Goal: Information Seeking & Learning: Learn about a topic

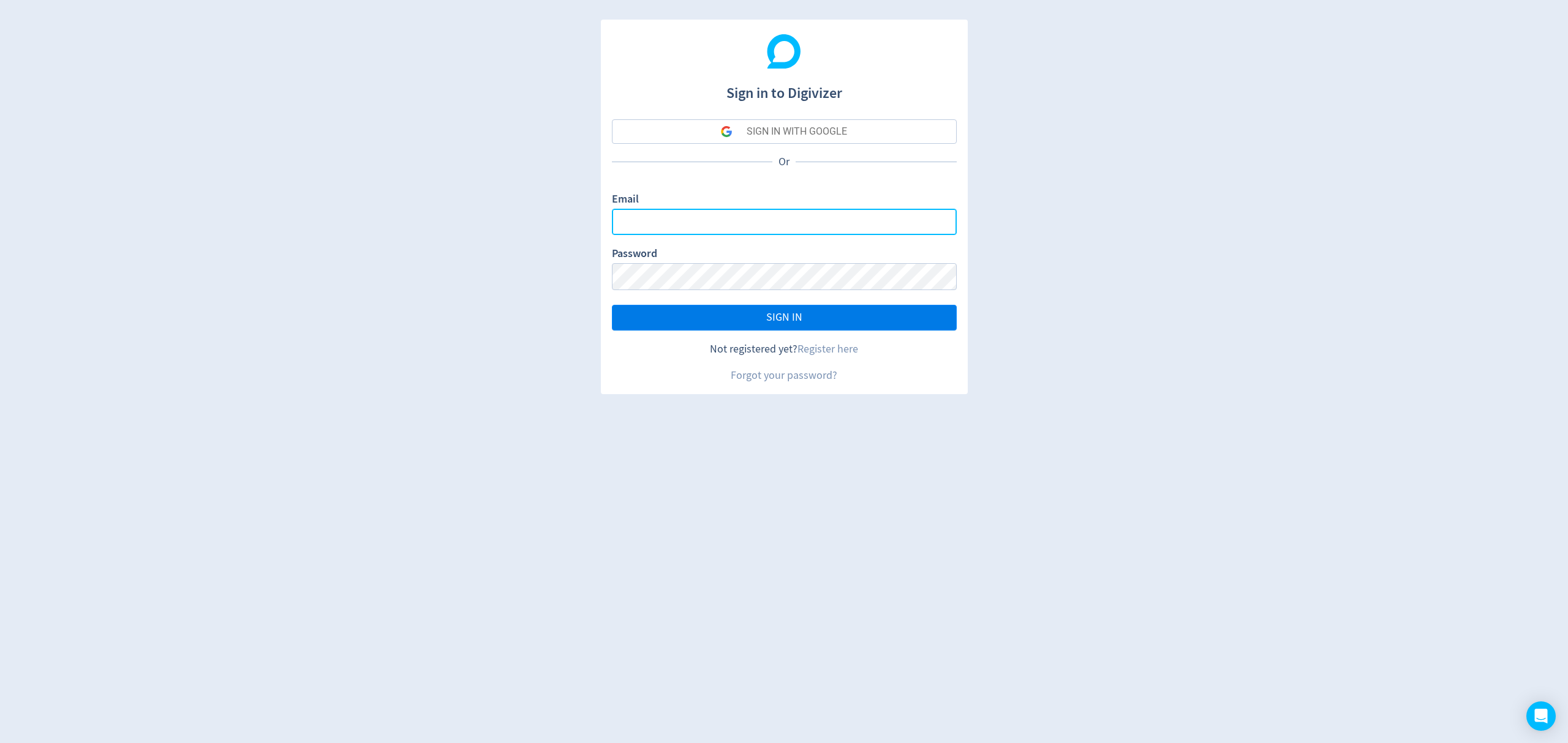
type input "[EMAIL_ADDRESS][PERSON_NAME][DOMAIN_NAME]"
click at [795, 315] on span "SIGN IN" at bounding box center [784, 318] width 36 height 11
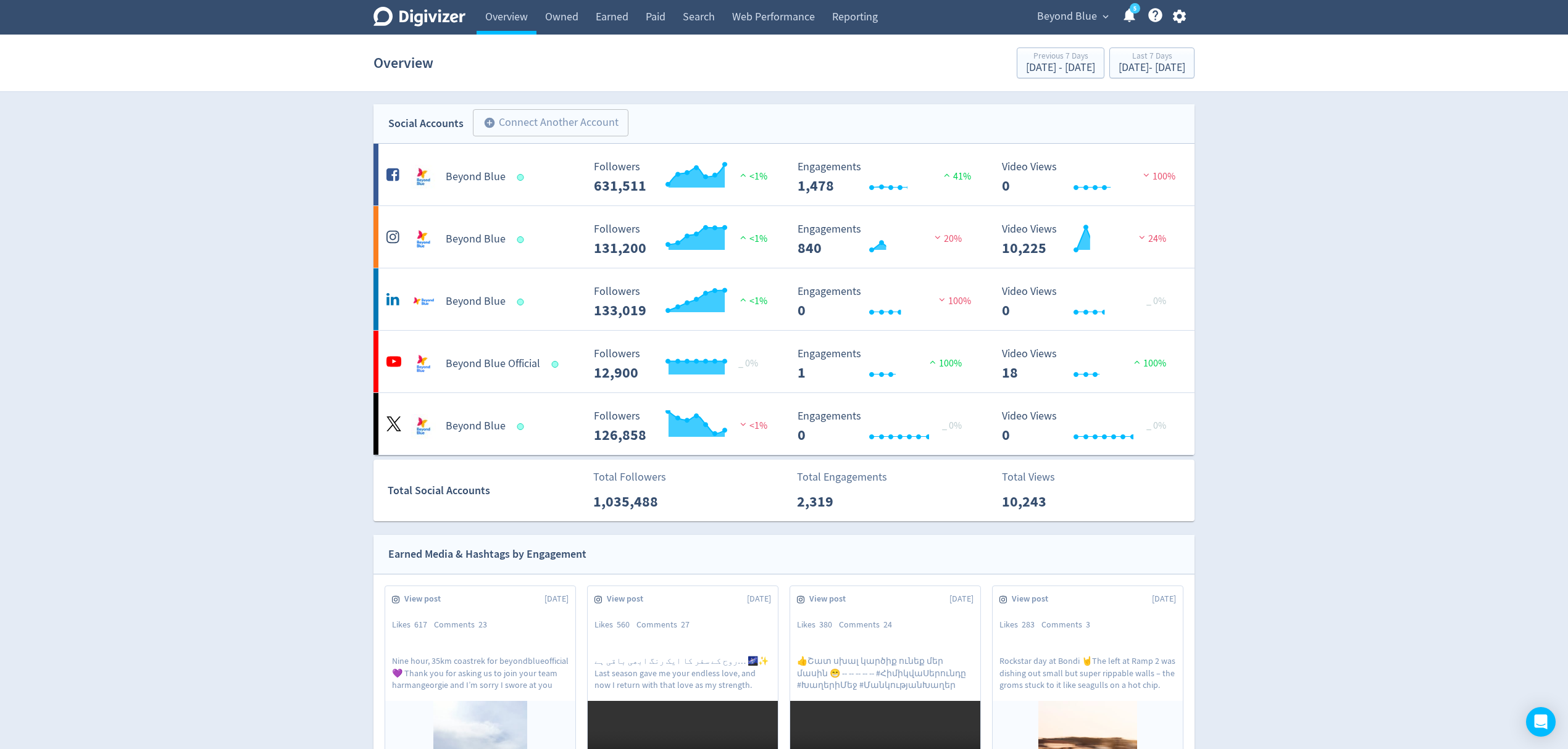
click at [1070, 13] on span "Beyond Blue" at bounding box center [1067, 17] width 60 height 20
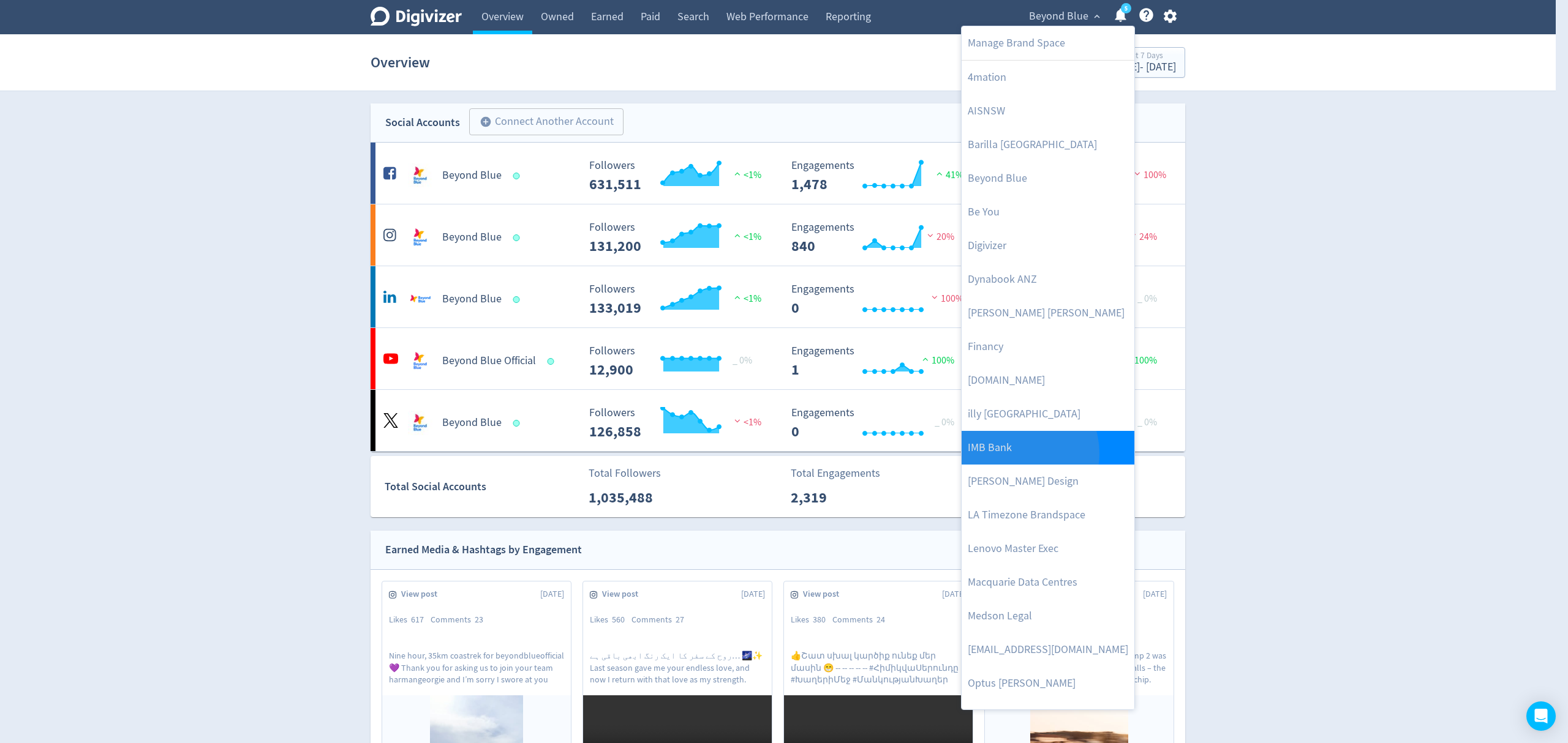
click at [1013, 454] on link "IMB Bank" at bounding box center [1048, 448] width 173 height 34
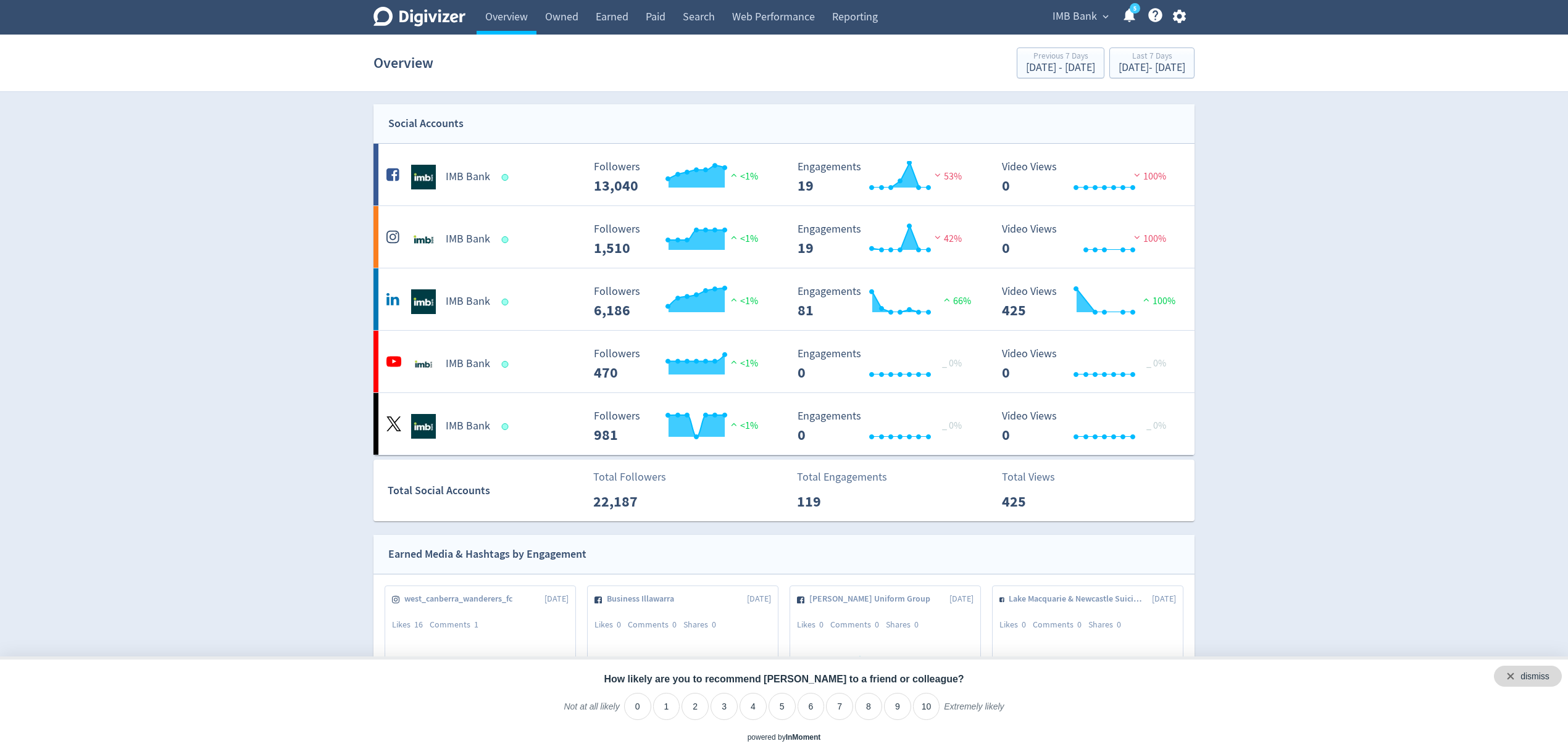
click at [1537, 682] on div "dismiss" at bounding box center [1535, 677] width 29 height 12
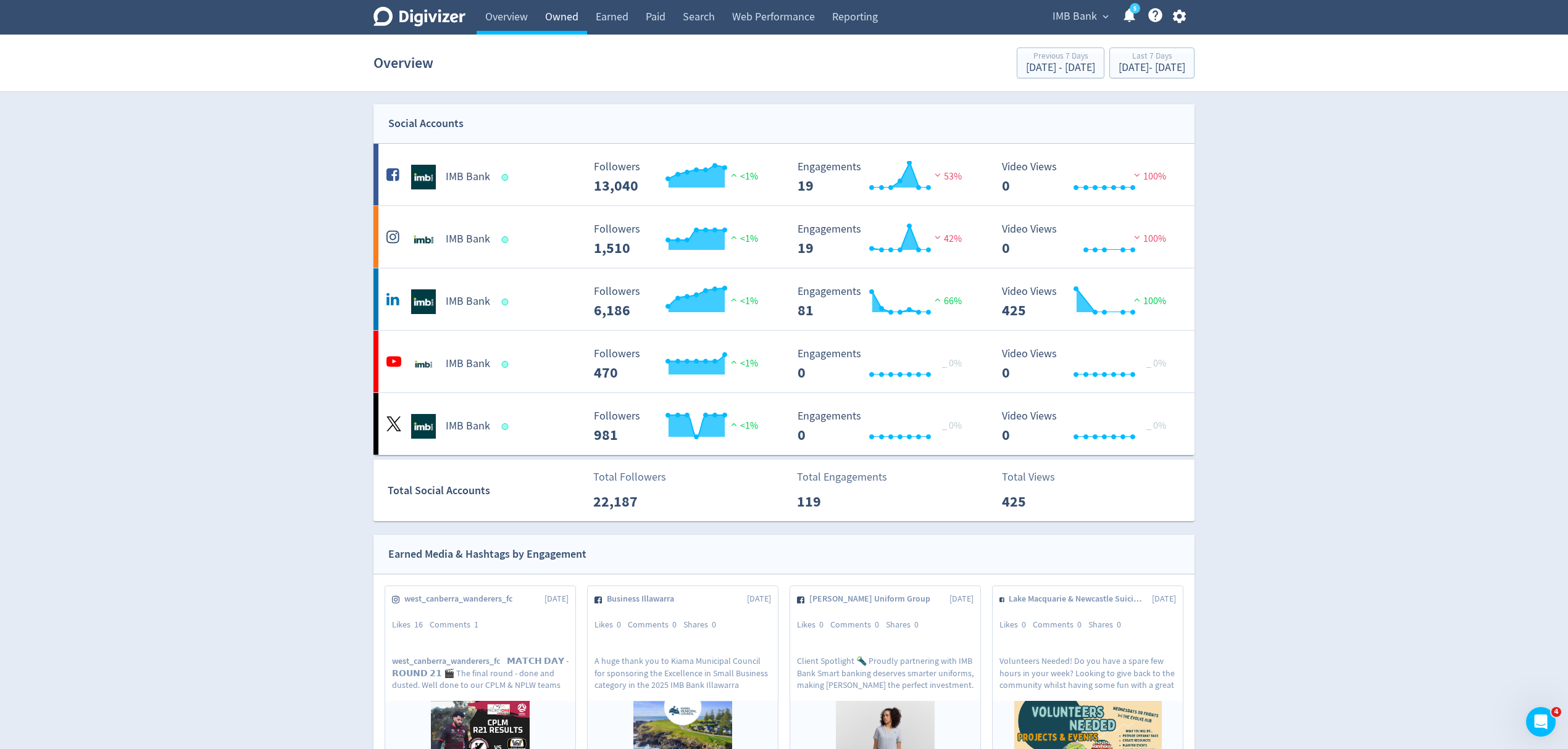
click at [561, 21] on link "Owned" at bounding box center [561, 17] width 50 height 35
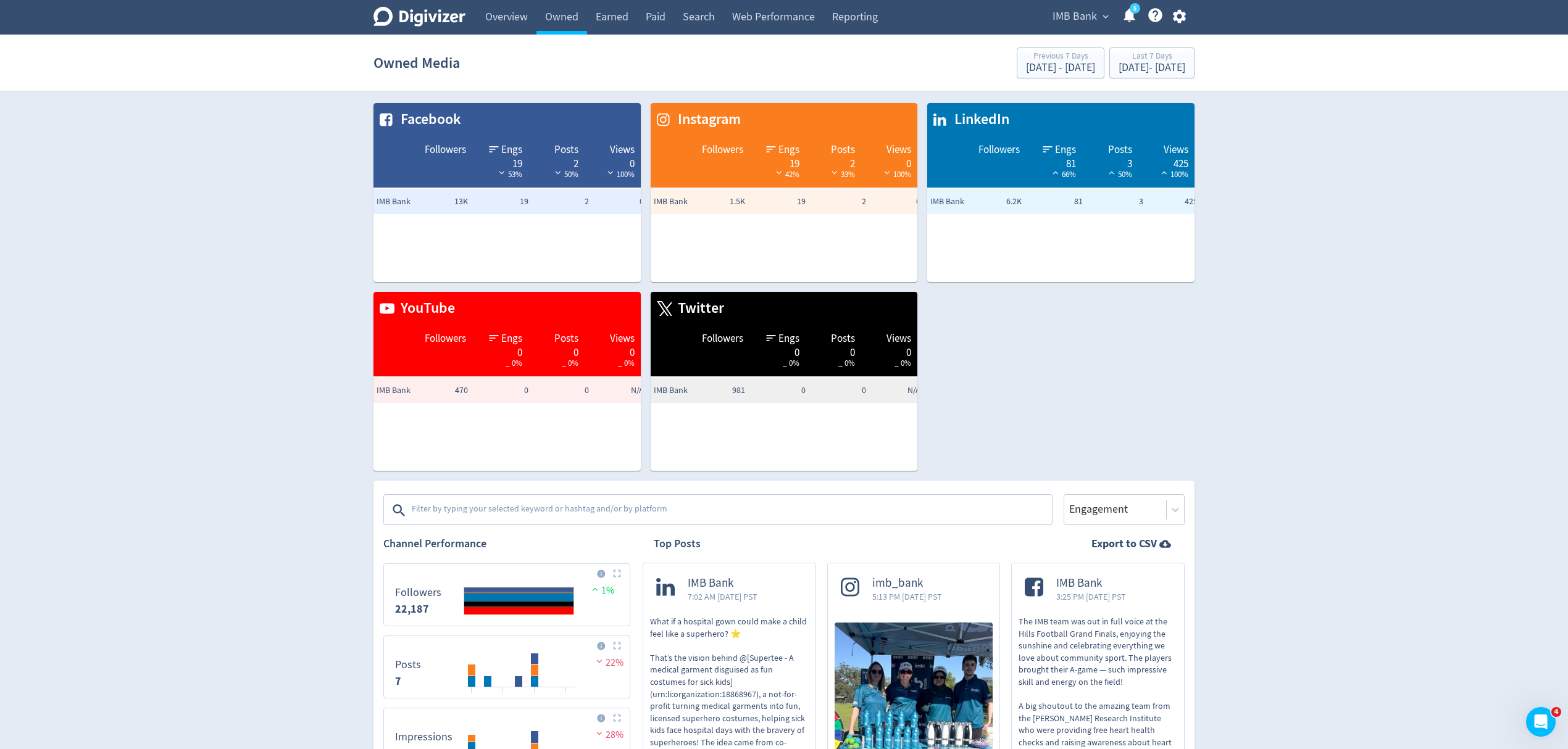
click at [1083, 12] on span "IMB Bank" at bounding box center [1074, 17] width 45 height 20
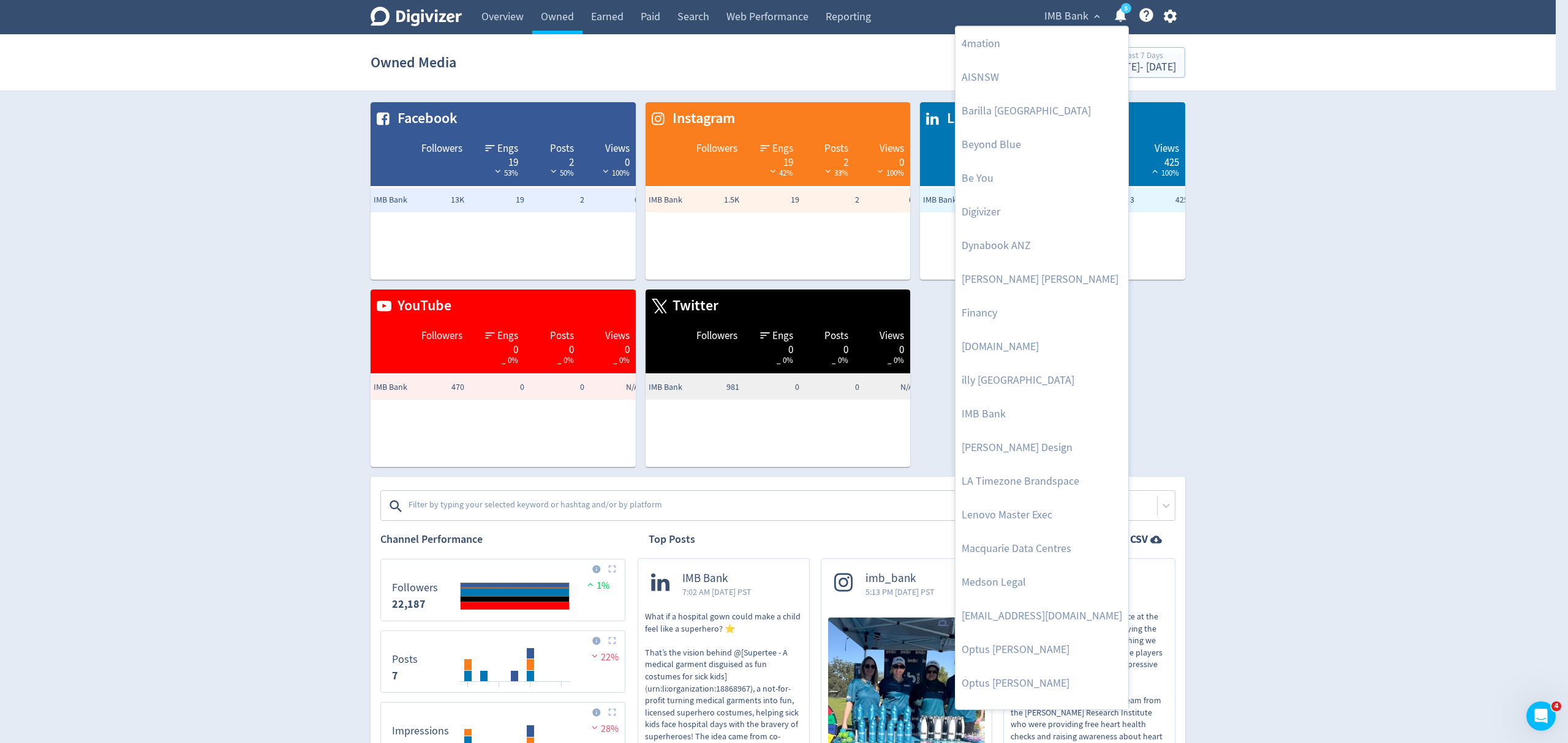
click at [1260, 157] on div at bounding box center [784, 371] width 1568 height 743
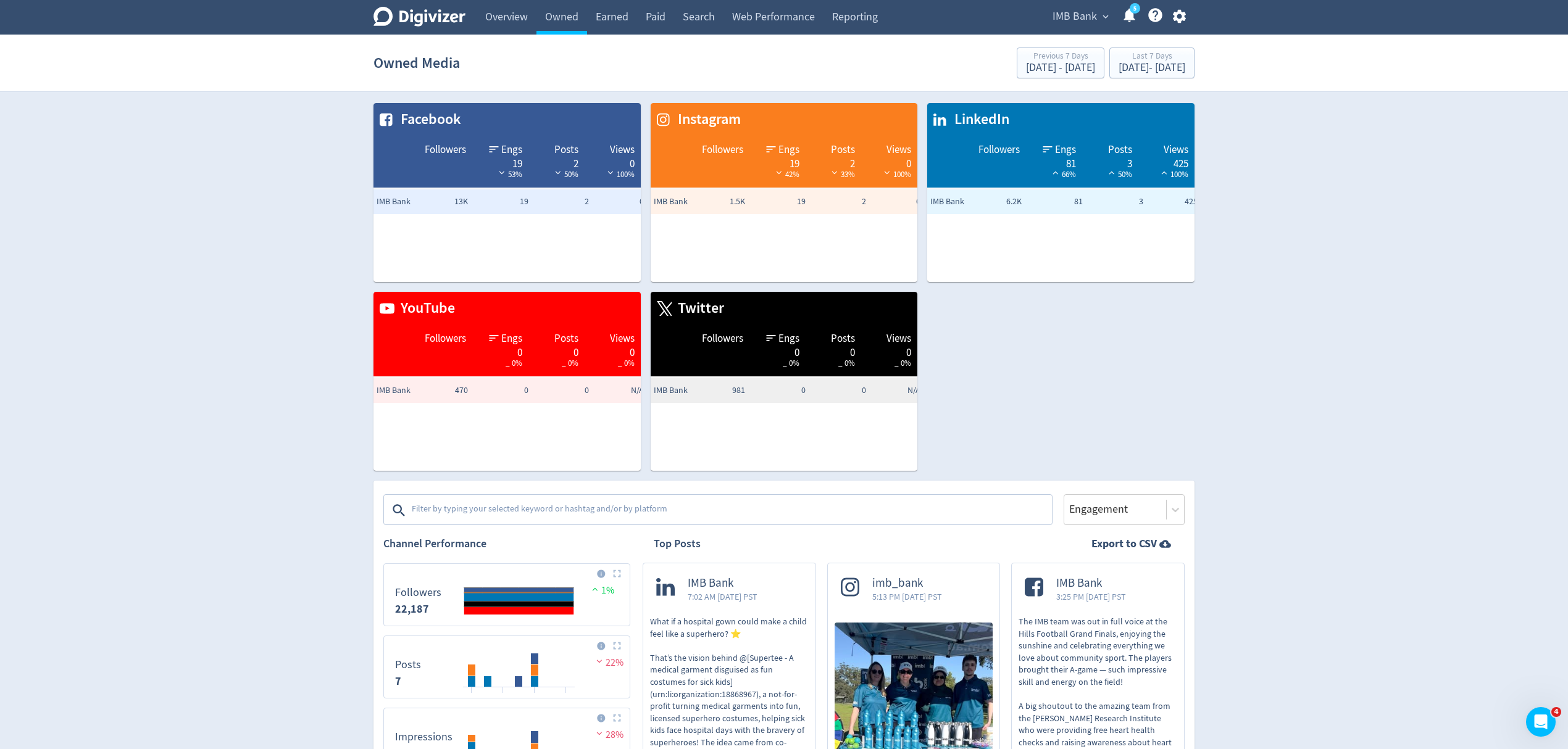
click at [1135, 67] on div "4mation AISNSW Barilla Australia Beyond Blue Be You Digivizer Dynabook ANZ Emma…" at bounding box center [784, 374] width 1568 height 749
click at [1131, 62] on div "Sep 1, 2025 - Sep 7, 2025" at bounding box center [1152, 68] width 67 height 11
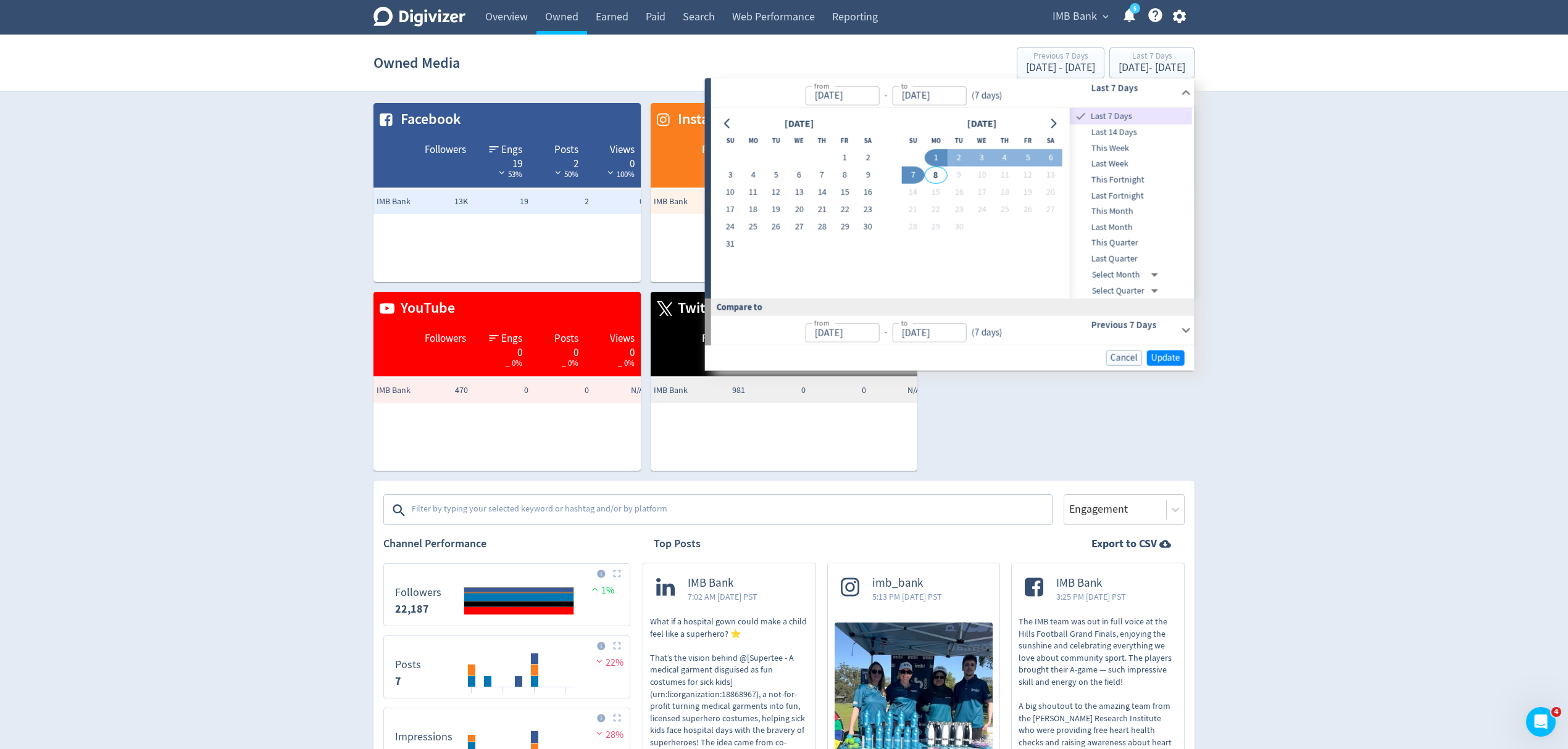
click at [1121, 260] on span "Last Quarter" at bounding box center [1131, 259] width 122 height 13
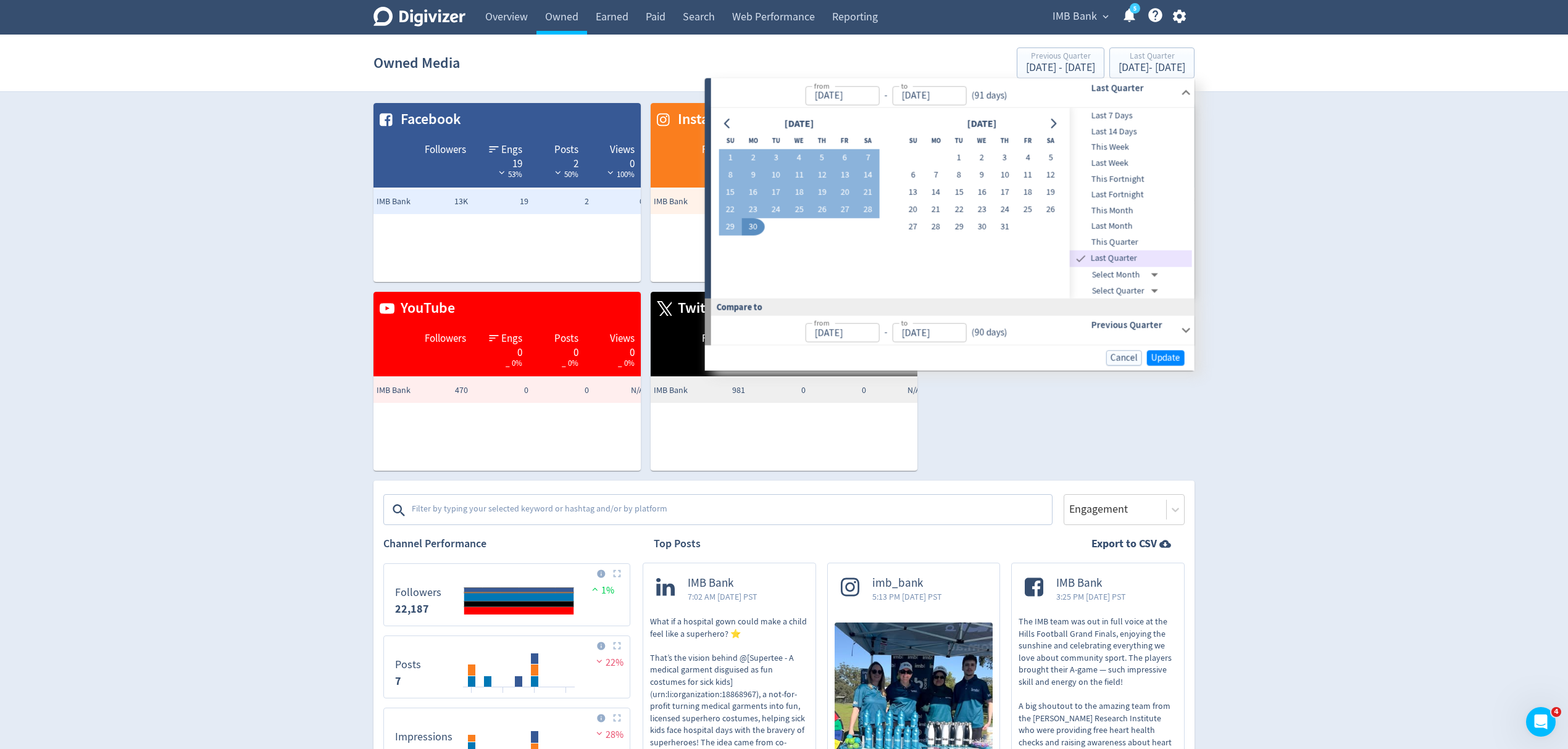
type input "Apr 01, 2025"
type input "[DATE]"
type input "Jan 01, 2025"
type input "[DATE]"
click at [1169, 356] on span "Update" at bounding box center [1165, 358] width 29 height 9
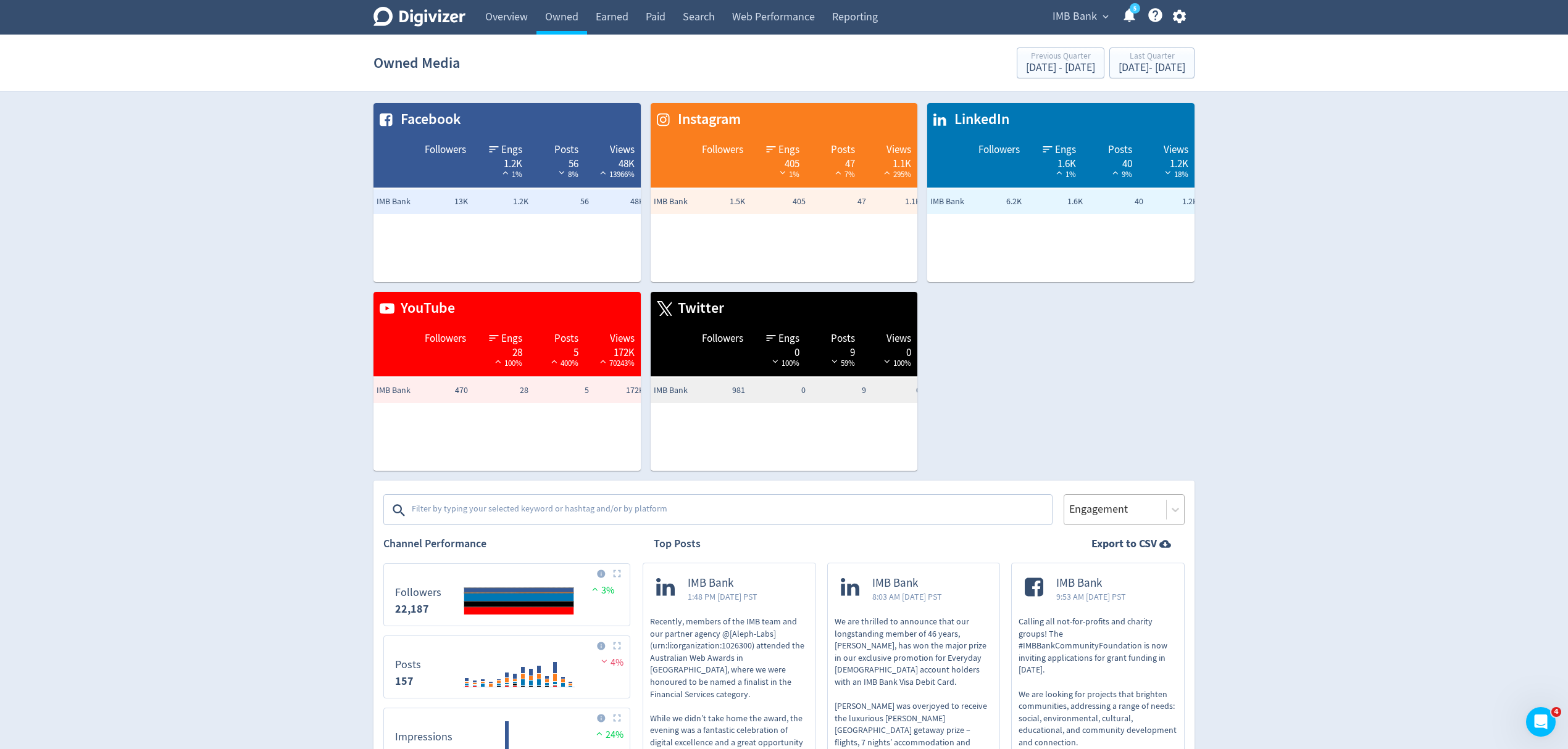
click at [1121, 510] on div at bounding box center [1115, 509] width 94 height 18
click at [615, 16] on link "Earned" at bounding box center [612, 17] width 50 height 35
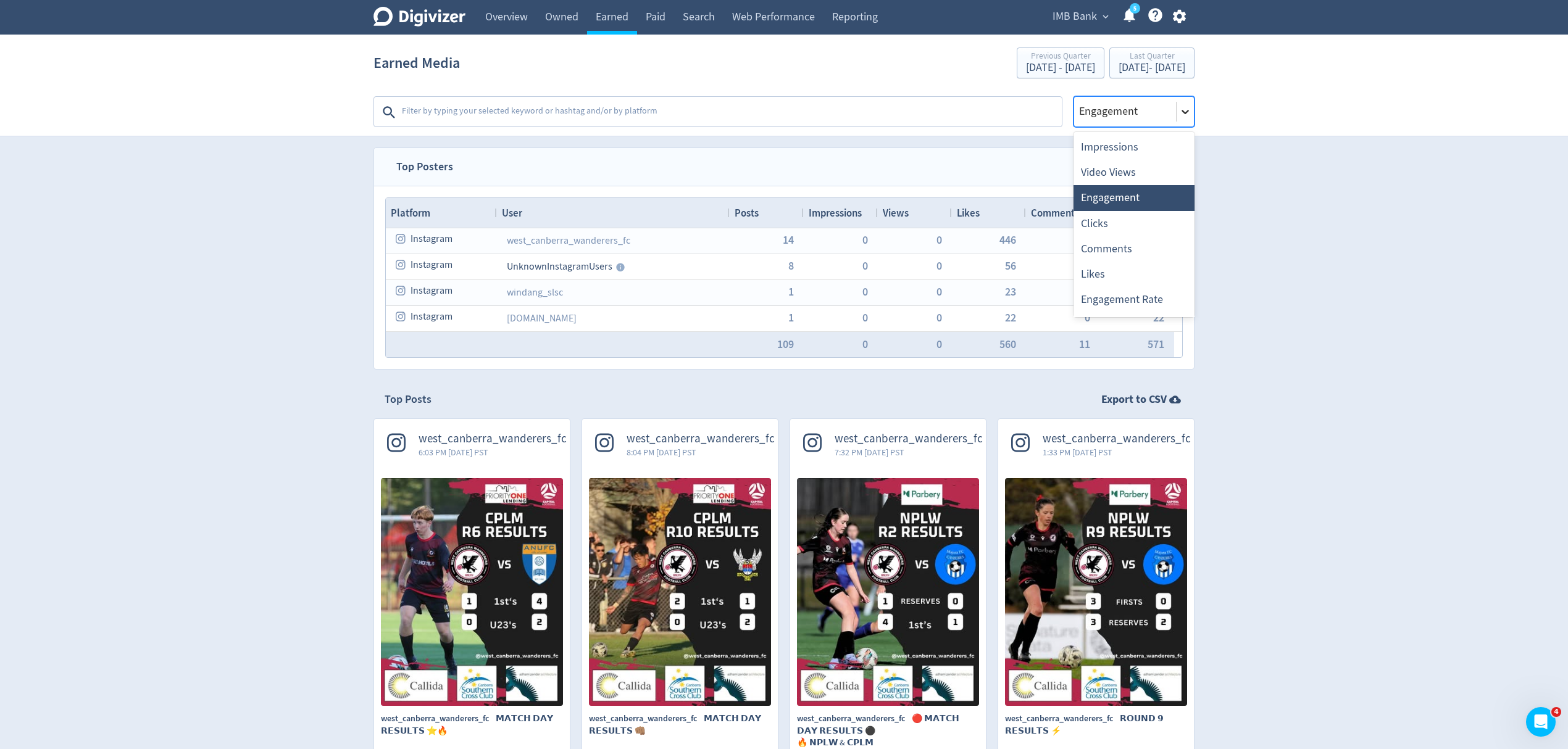
click at [1181, 111] on icon at bounding box center [1185, 111] width 12 height 12
drag, startPoint x: 1395, startPoint y: 305, endPoint x: 1368, endPoint y: 305, distance: 27.0
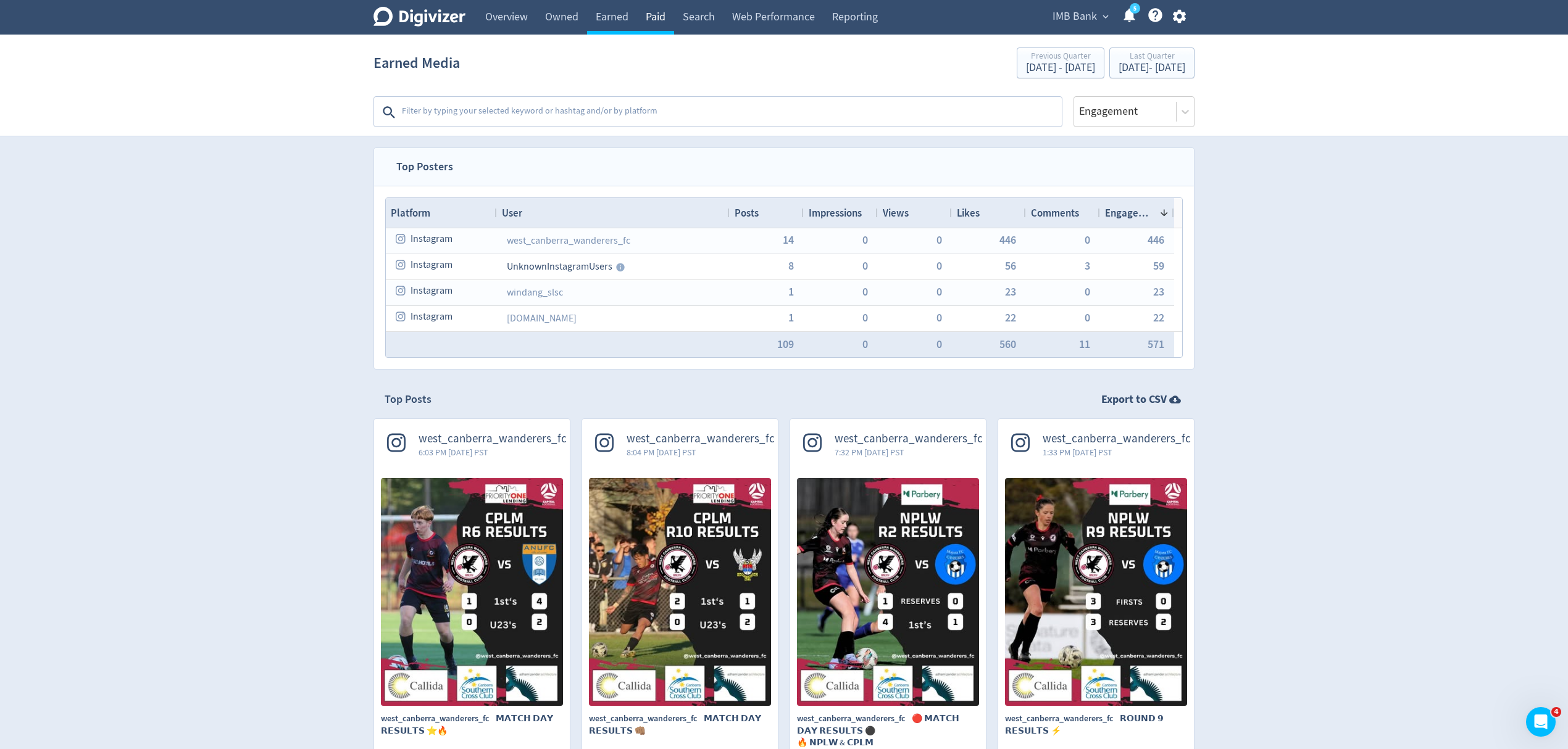
click at [660, 13] on link "Paid" at bounding box center [655, 17] width 37 height 35
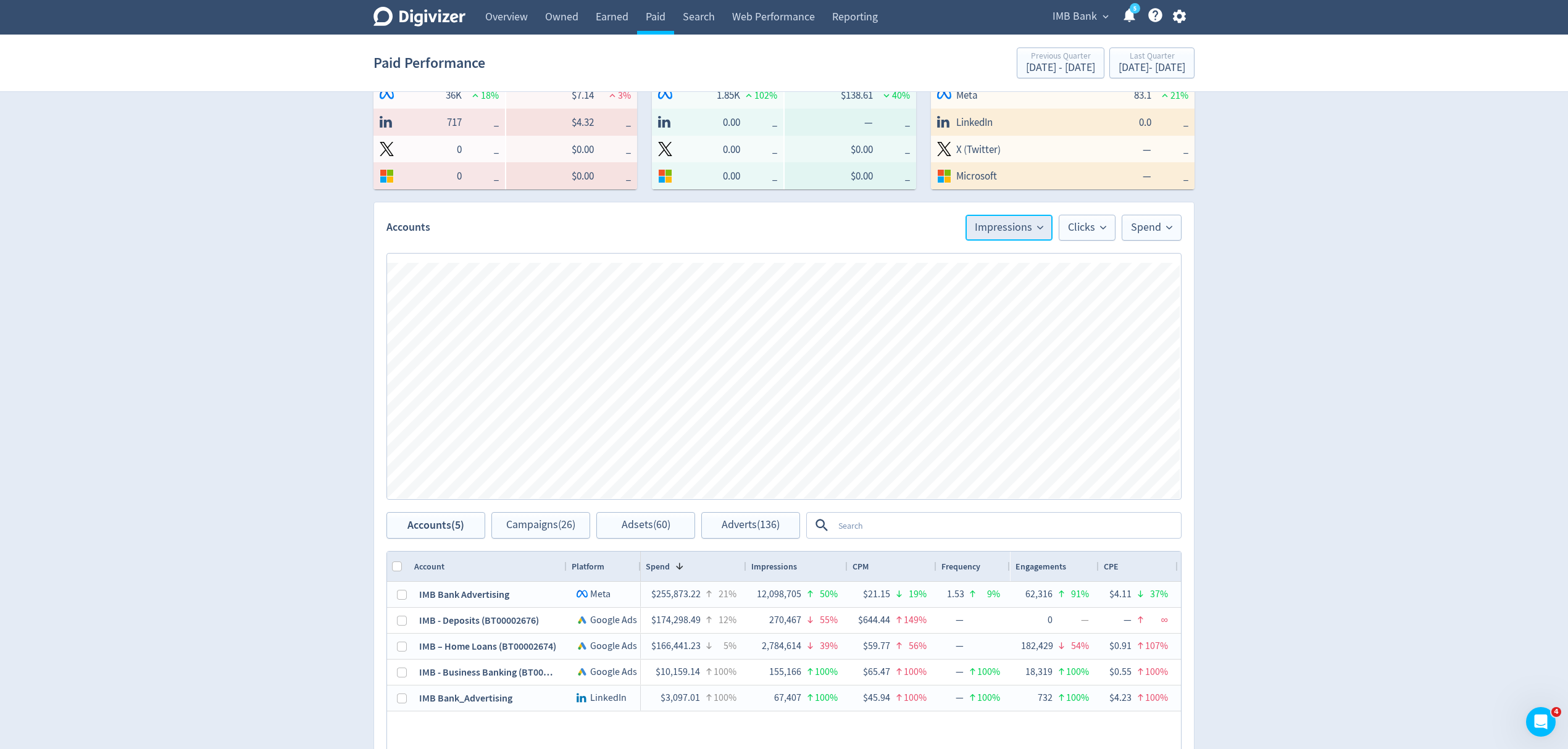
click at [1027, 226] on span "Impressions" at bounding box center [1009, 228] width 68 height 11
click at [1088, 224] on span "Clicks" at bounding box center [1087, 228] width 38 height 11
click at [1152, 224] on span "Spend" at bounding box center [1151, 228] width 41 height 11
click at [1351, 437] on div "Digivizer Logo Mark Digivizer Logo Overview Owned Earned Paid Search Web Perfor…" at bounding box center [784, 310] width 1568 height 1277
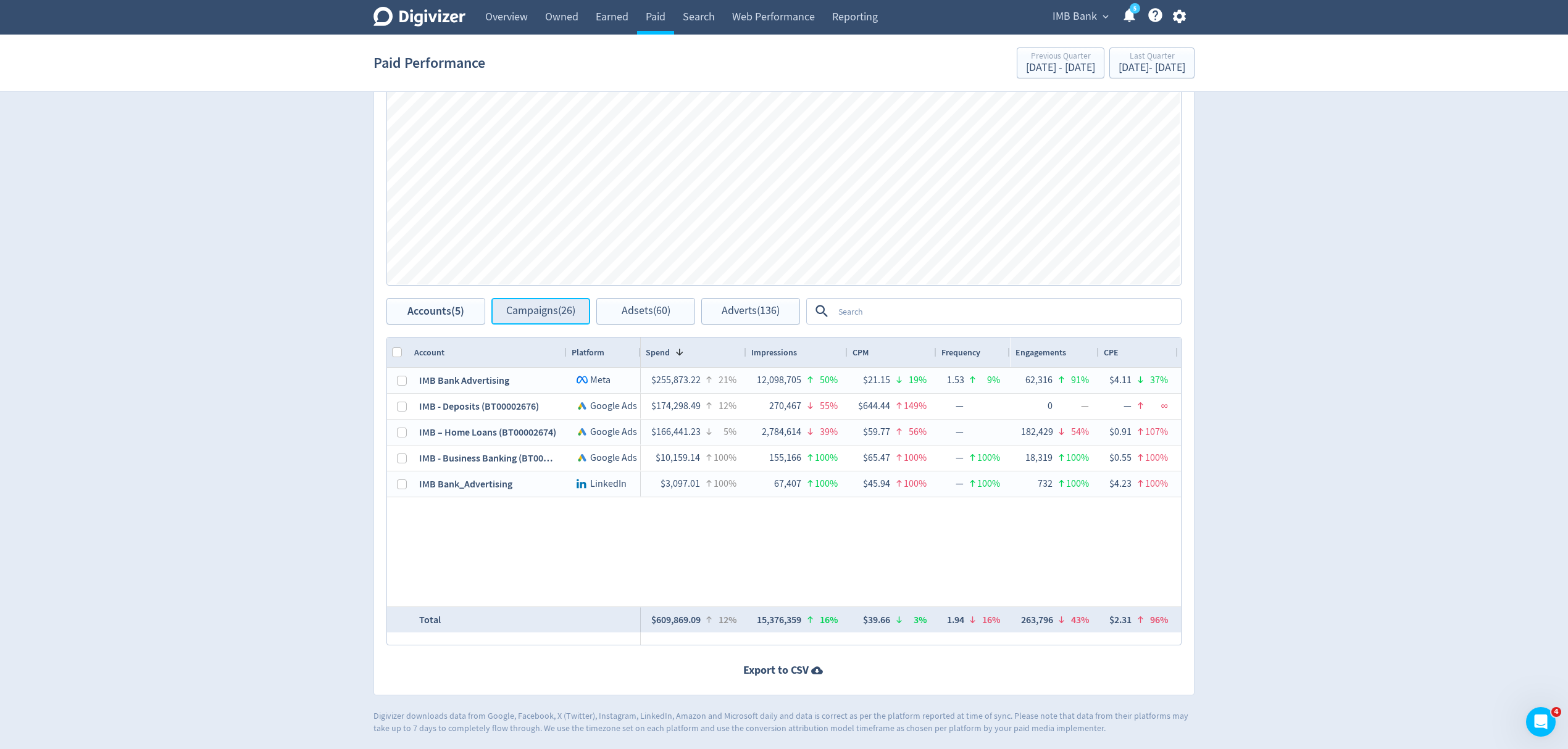
click at [543, 312] on span "Campaigns (26)" at bounding box center [540, 311] width 69 height 12
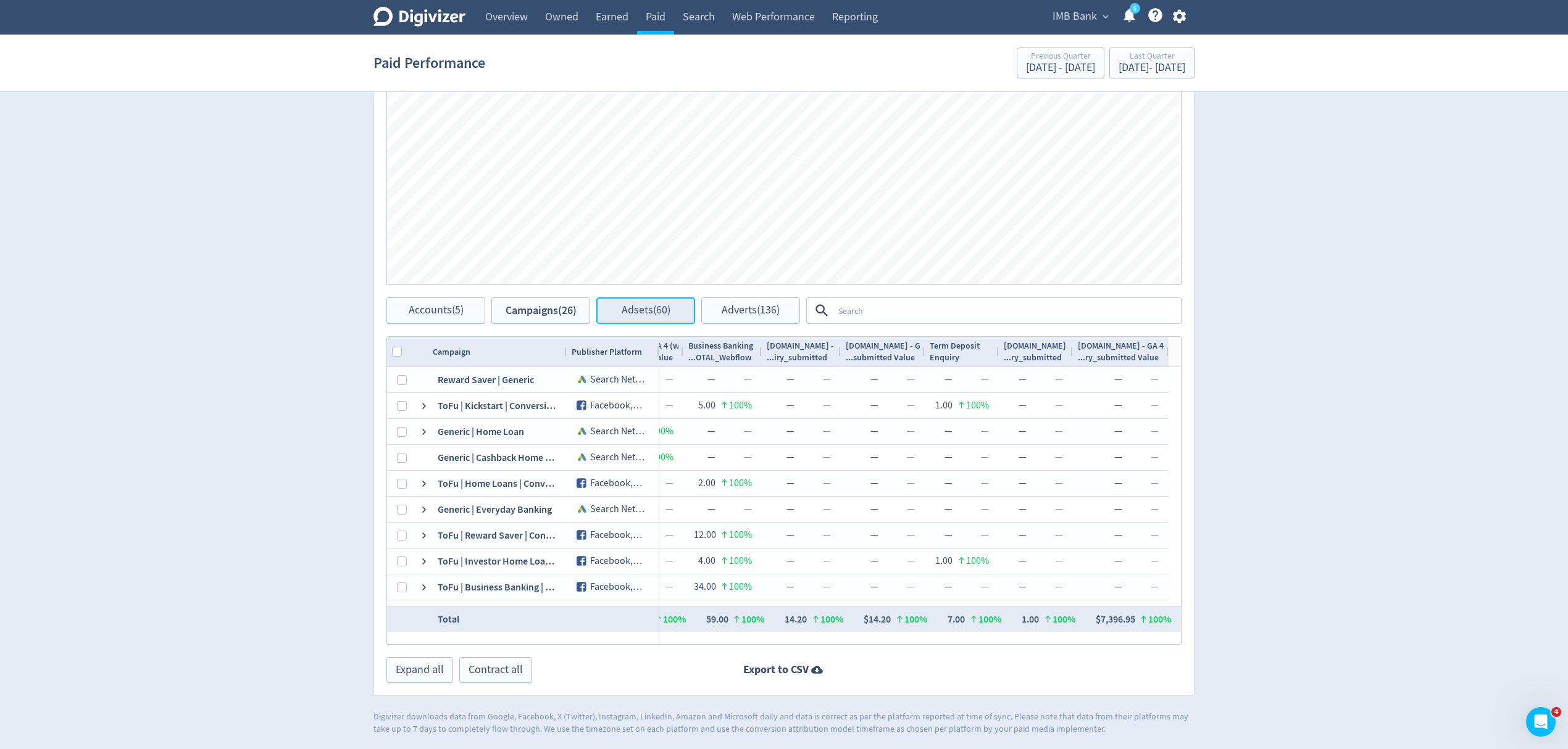
click at [668, 315] on span "Adsets (60)" at bounding box center [646, 310] width 49 height 12
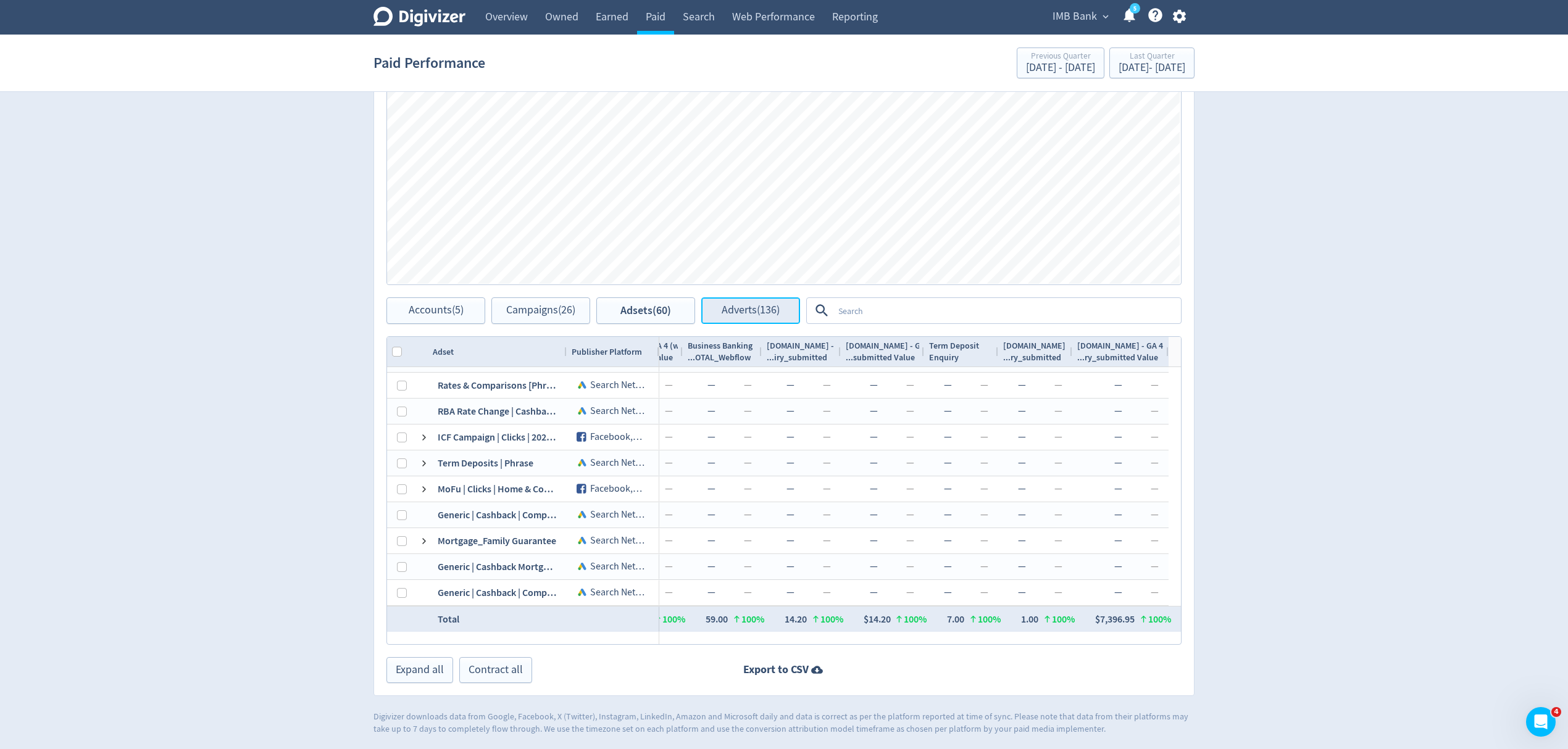
click at [744, 314] on span "Adverts (136)" at bounding box center [751, 310] width 58 height 12
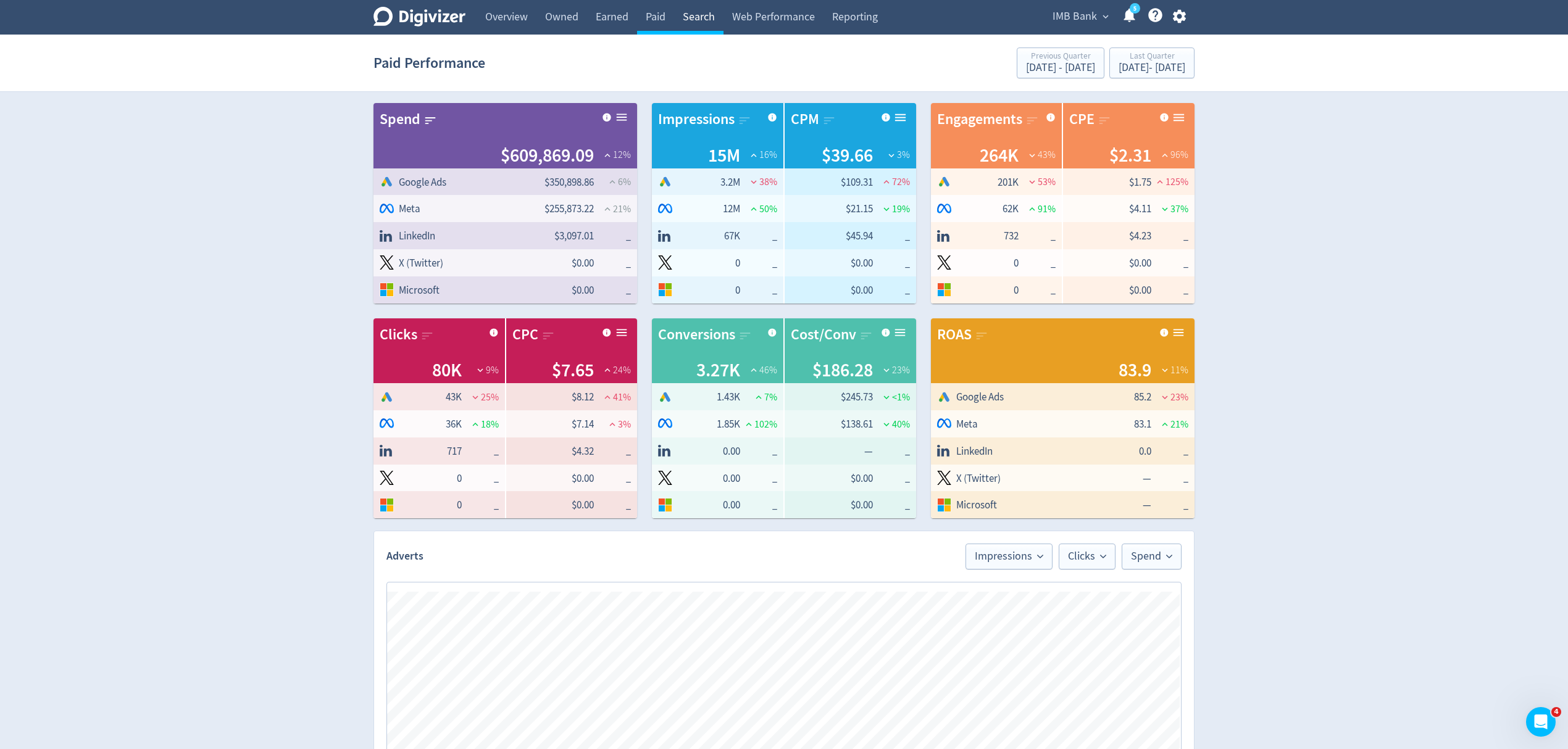
click at [694, 11] on link "Search" at bounding box center [699, 17] width 50 height 35
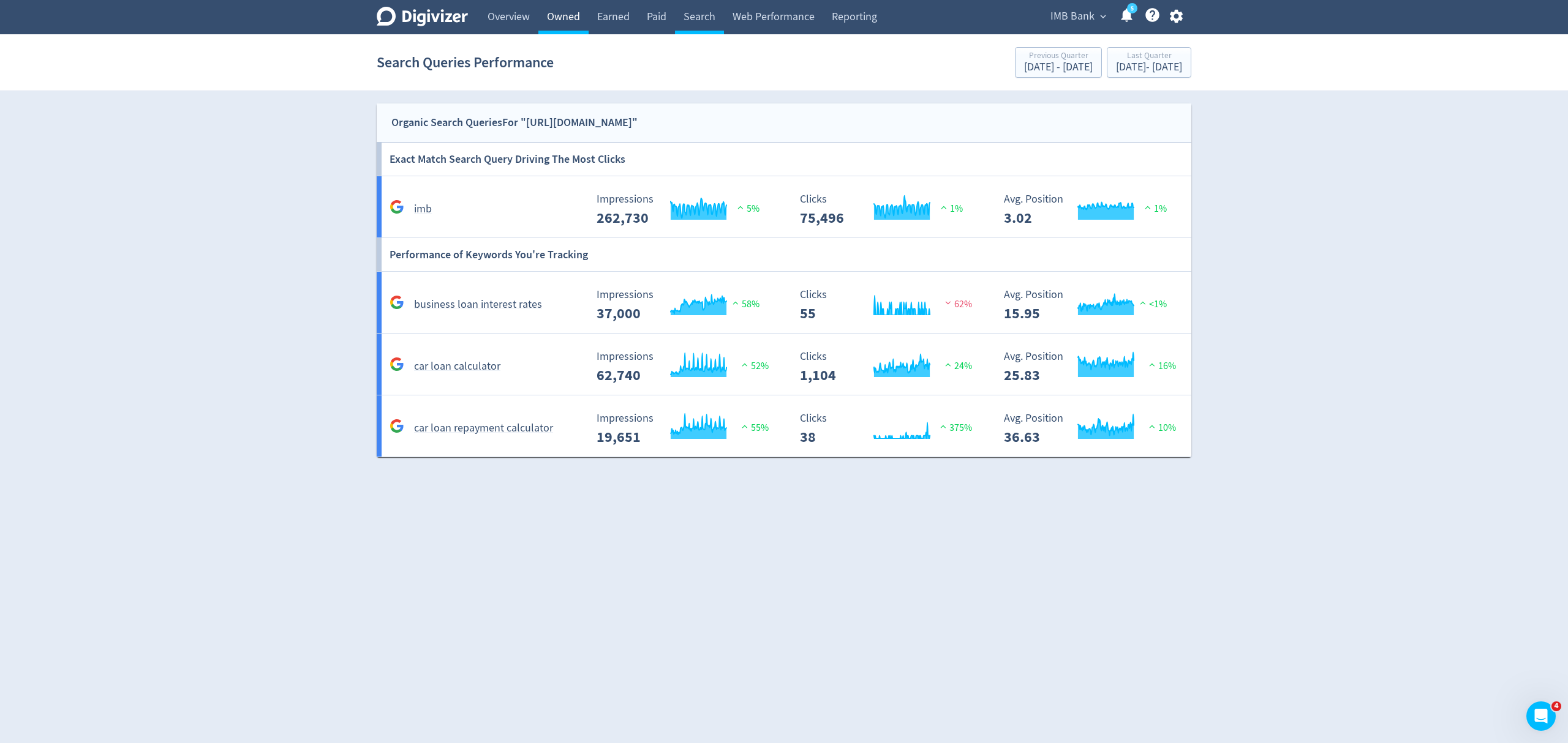
click at [576, 7] on link "Owned" at bounding box center [563, 17] width 50 height 35
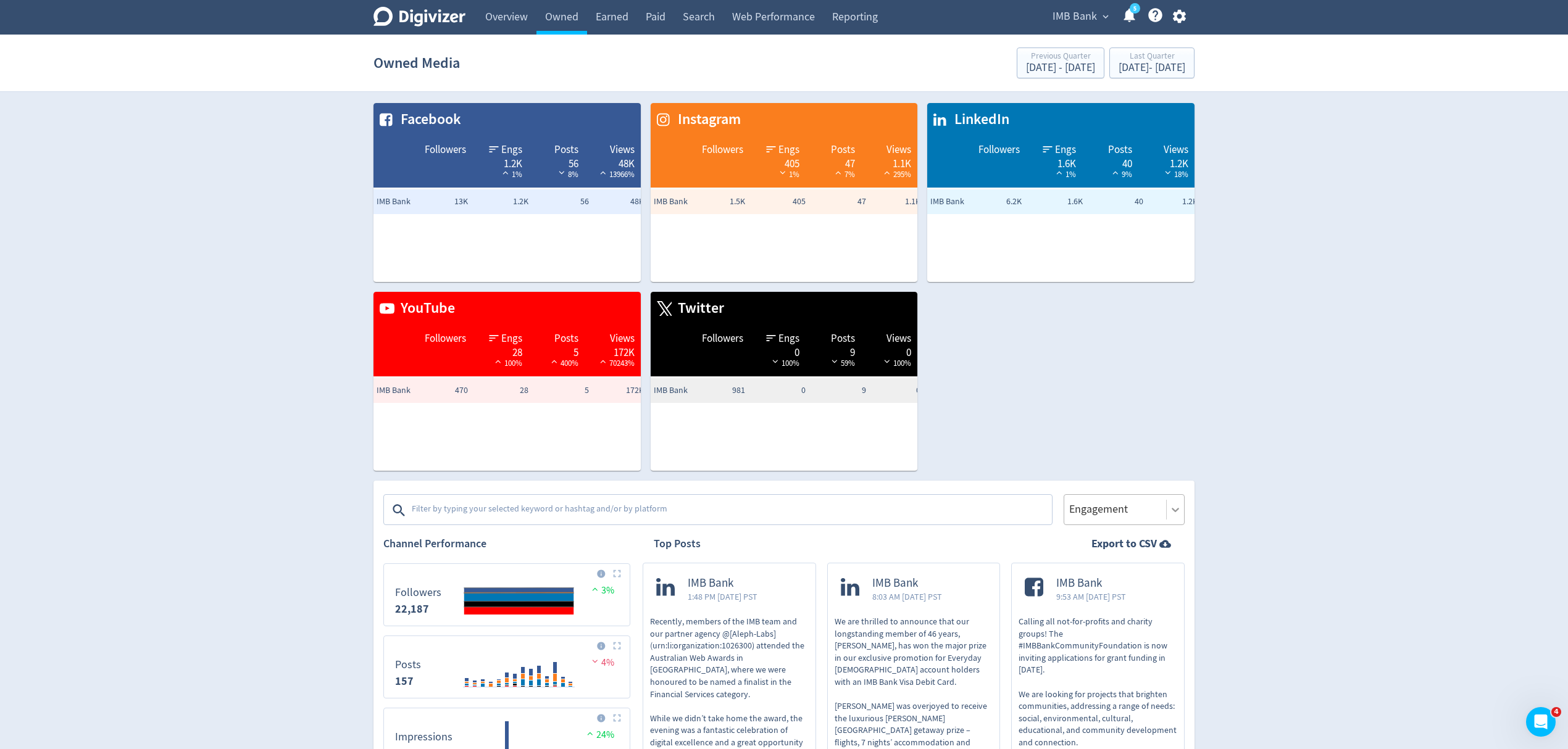
click at [1178, 504] on icon at bounding box center [1175, 509] width 12 height 12
drag, startPoint x: 606, startPoint y: 11, endPoint x: 612, endPoint y: 16, distance: 7.8
click at [606, 11] on link "Earned" at bounding box center [612, 17] width 50 height 35
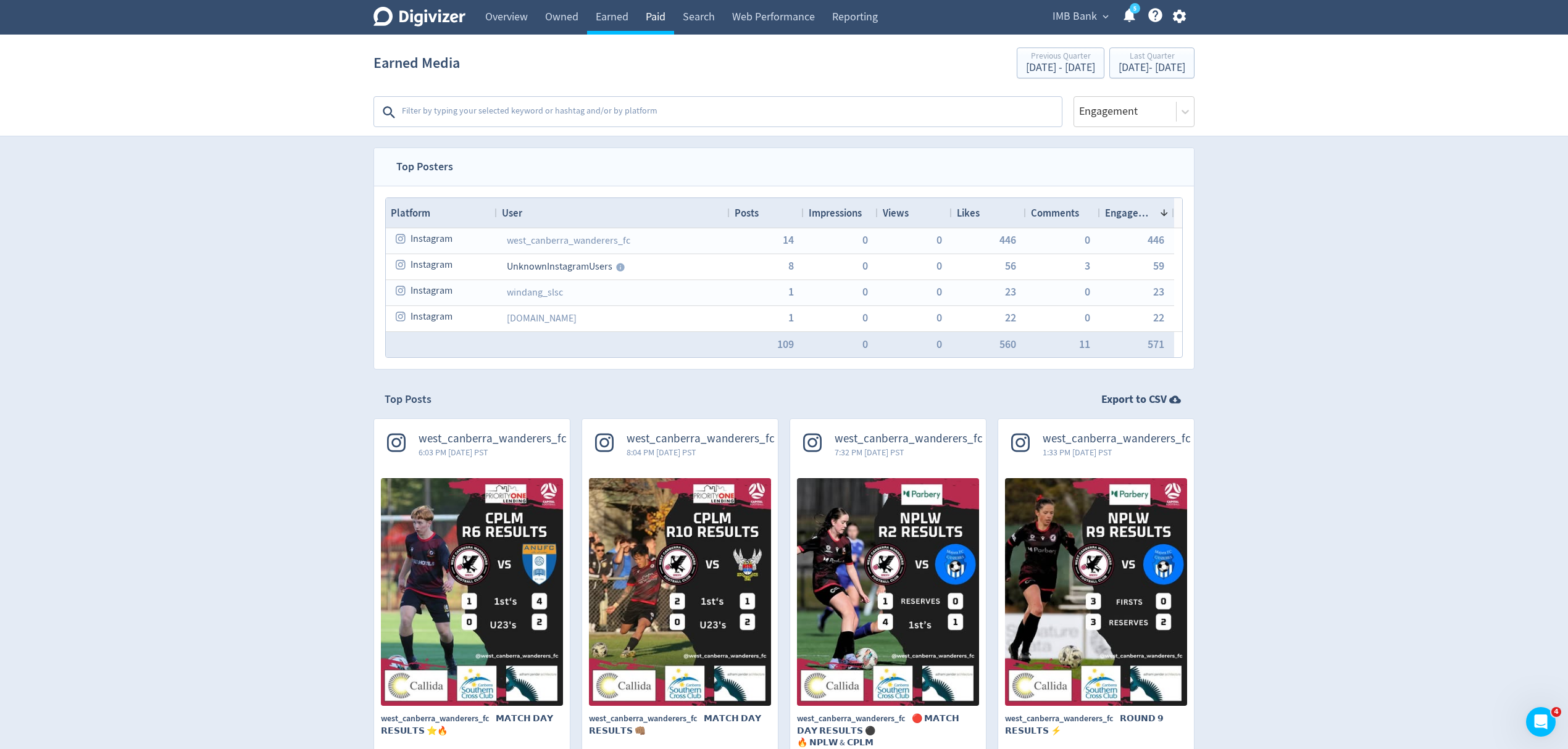
click at [662, 27] on link "Paid" at bounding box center [655, 17] width 37 height 35
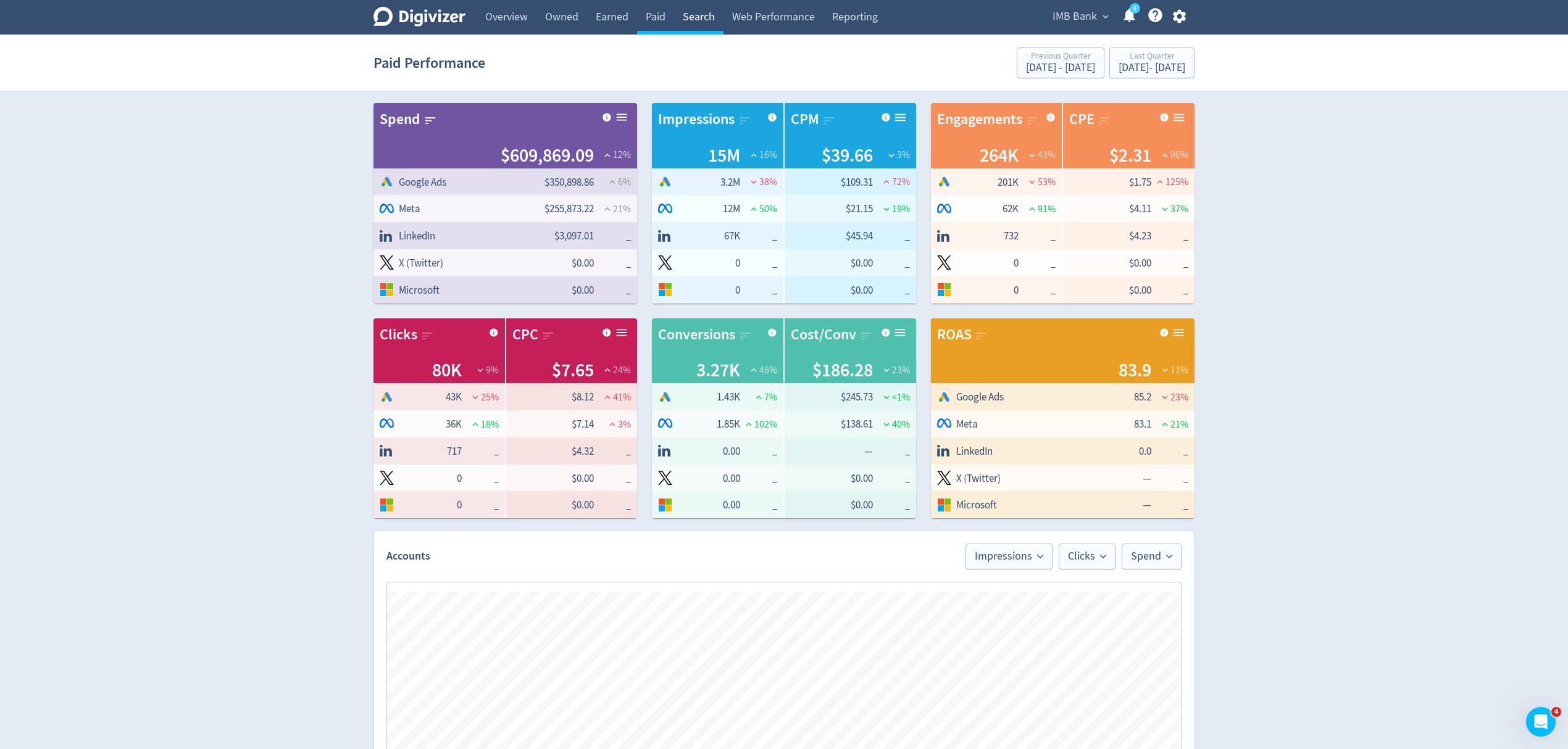
click at [700, 16] on link "Search" at bounding box center [699, 17] width 50 height 35
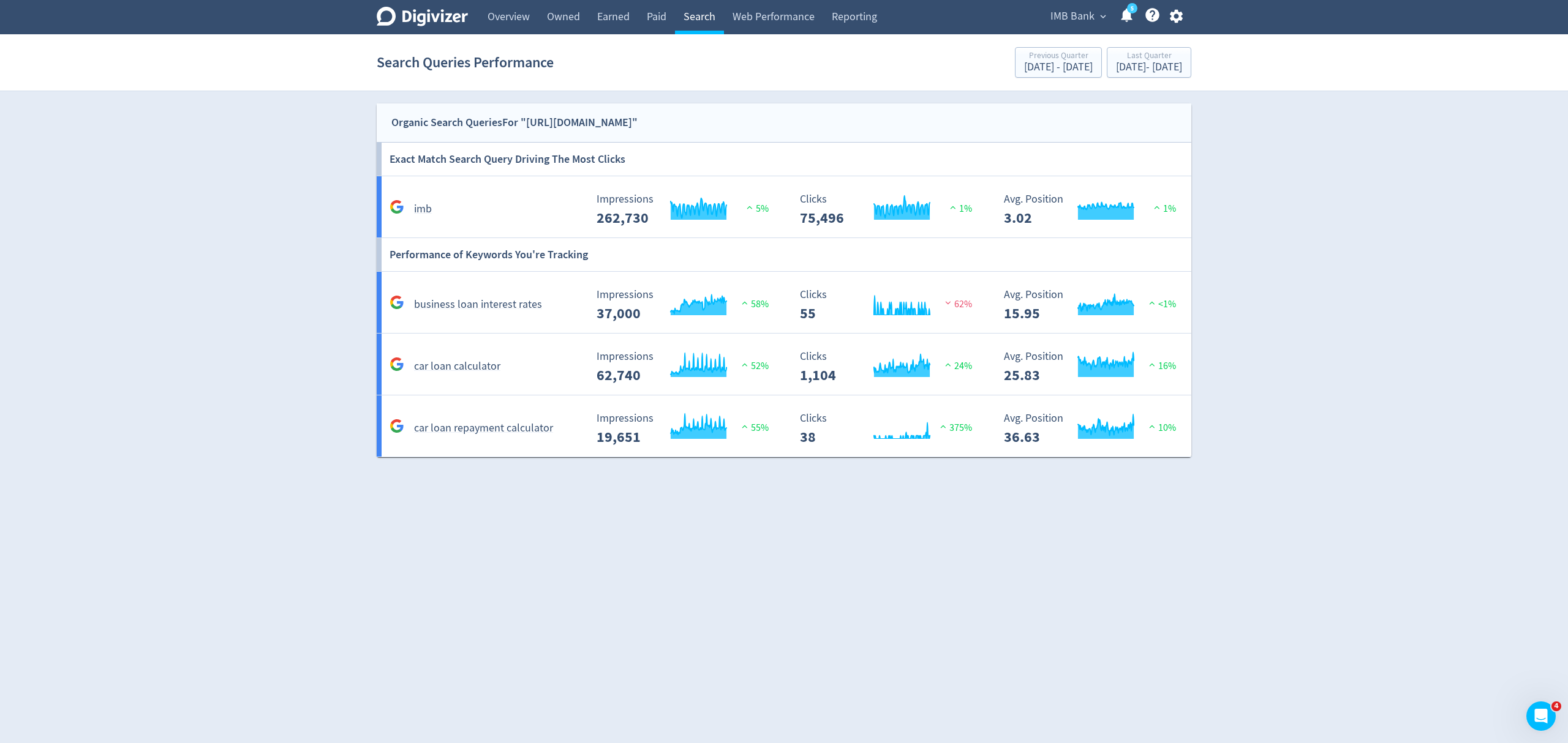
click at [698, 18] on link "Search" at bounding box center [700, 17] width 49 height 35
click at [696, 8] on link "Search" at bounding box center [700, 17] width 49 height 35
click at [559, 196] on div "imb" at bounding box center [483, 204] width 204 height 29
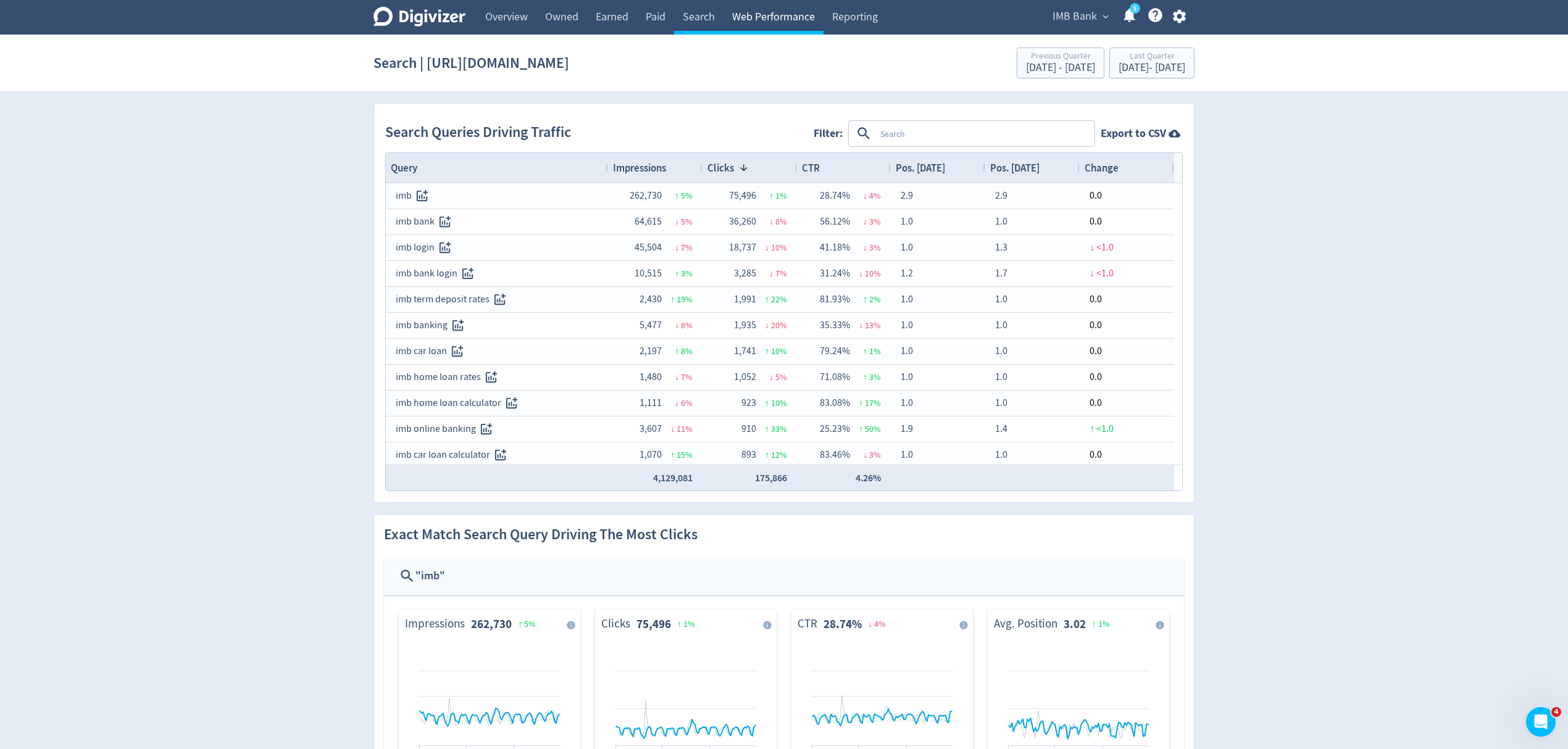
click at [753, 5] on link "Web Performance" at bounding box center [773, 17] width 100 height 35
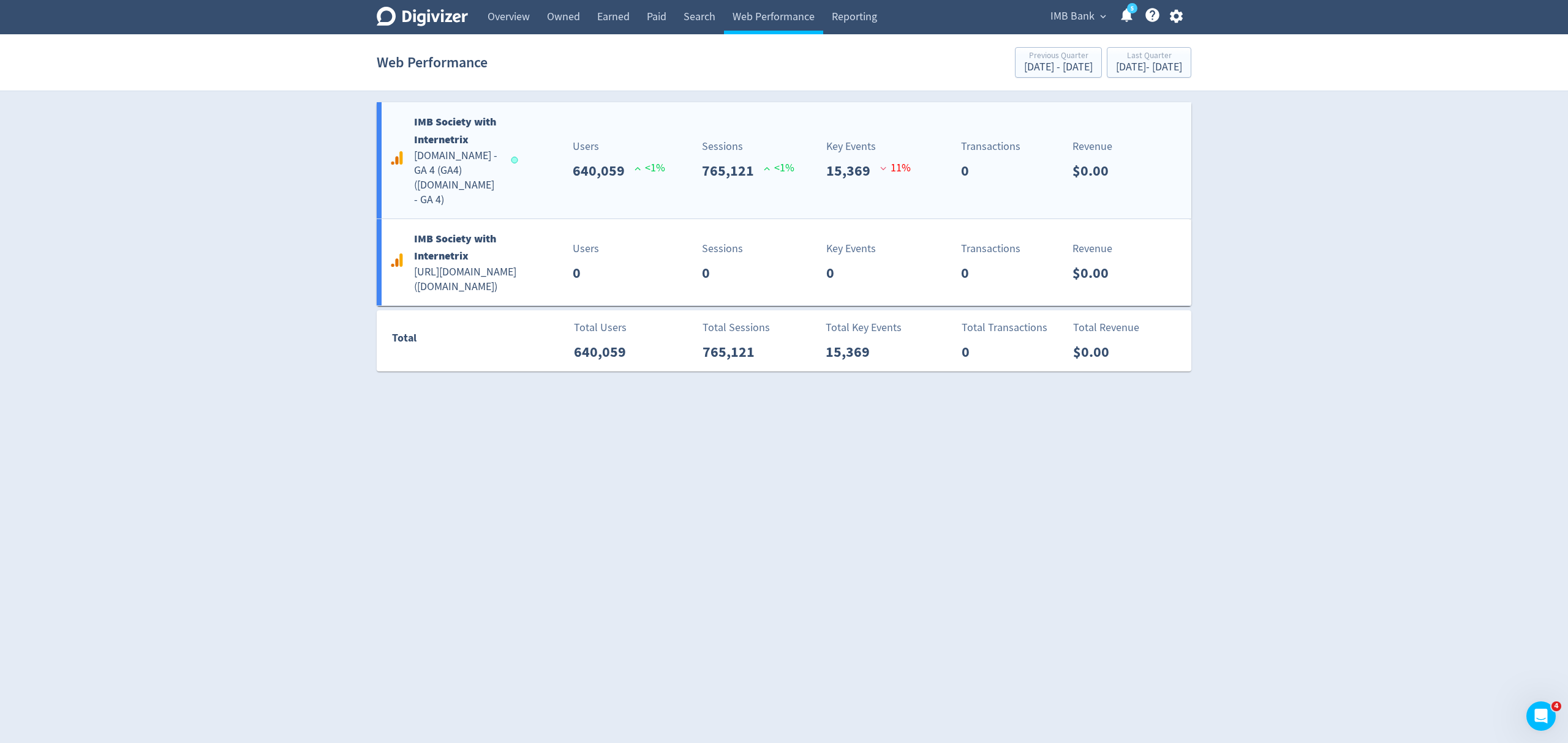
click at [527, 194] on div "IMB Society with Internetrix [DOMAIN_NAME] - GA 4 (GA4) ( [DOMAIN_NAME] - GA 4 …" at bounding box center [784, 160] width 815 height 116
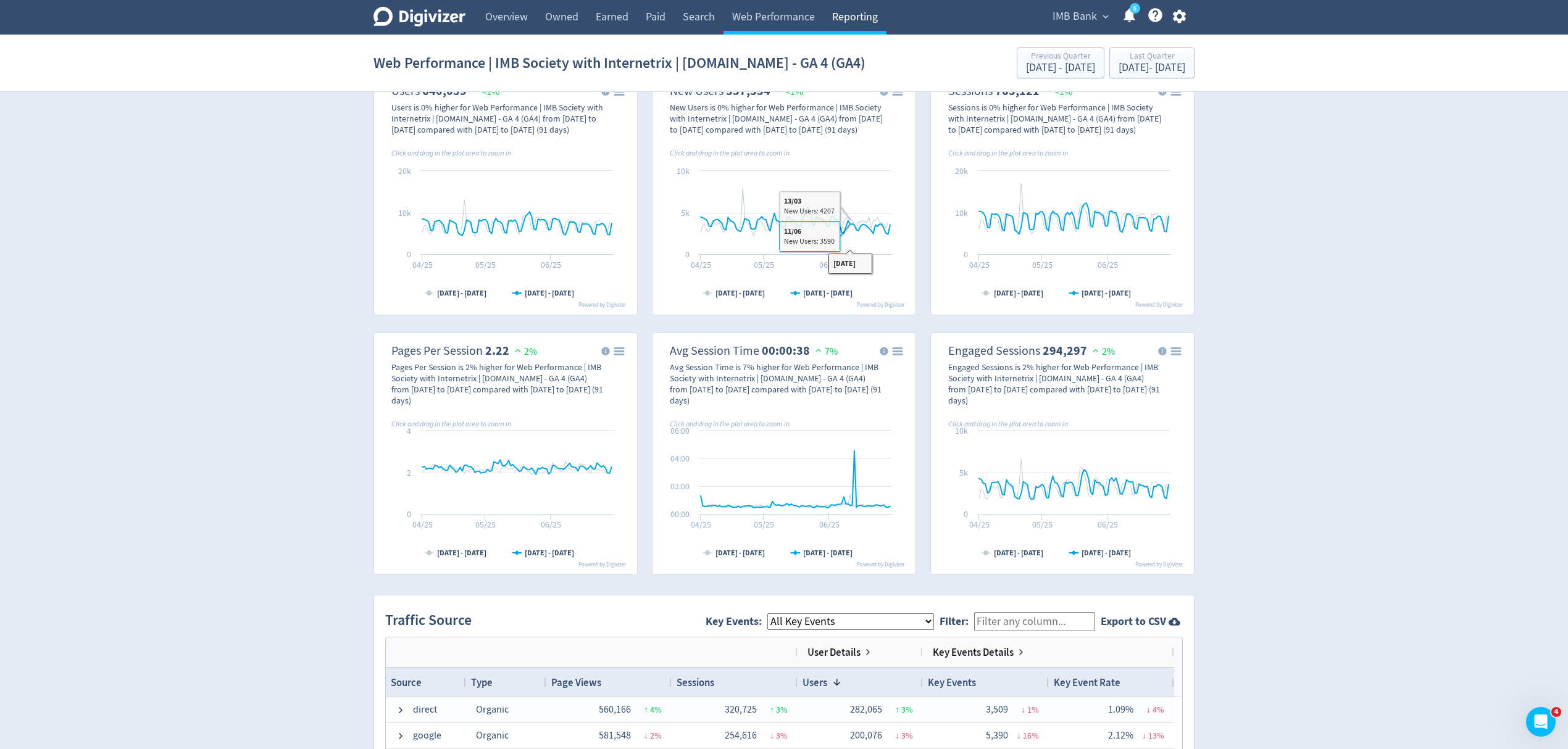
click at [865, 7] on link "Reporting" at bounding box center [855, 17] width 63 height 35
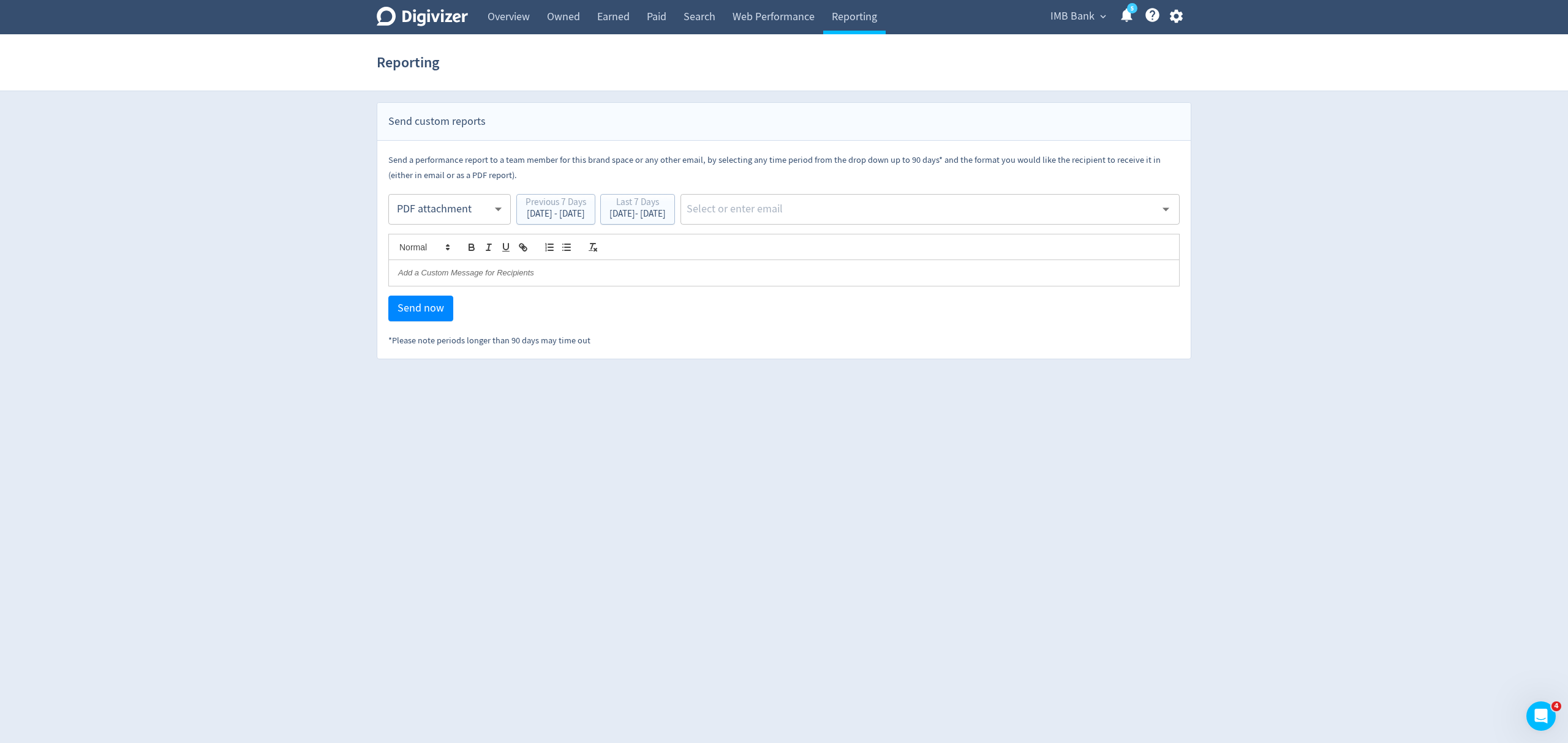
click at [464, 206] on body "Digivizer Logo [PERSON_NAME] Logo Overview Owned Earned Paid Search Web Perform…" at bounding box center [784, 180] width 1568 height 359
click at [743, 606] on div at bounding box center [784, 371] width 1568 height 743
